Goal: Task Accomplishment & Management: Manage account settings

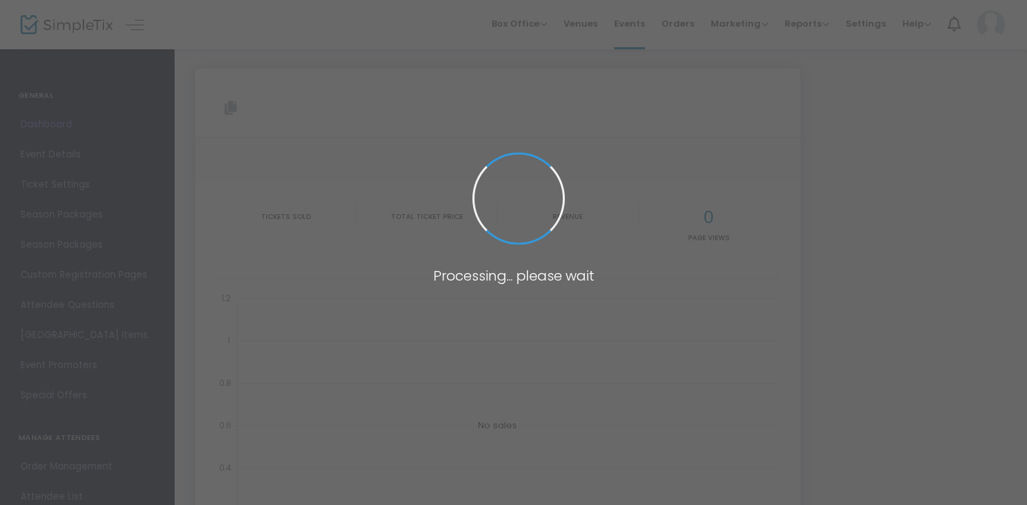
type input "https://www.simpletix.com/e/cocktails-conversation-events-that-impact-tickets-2…"
